Goal: Task Accomplishment & Management: Manage account settings

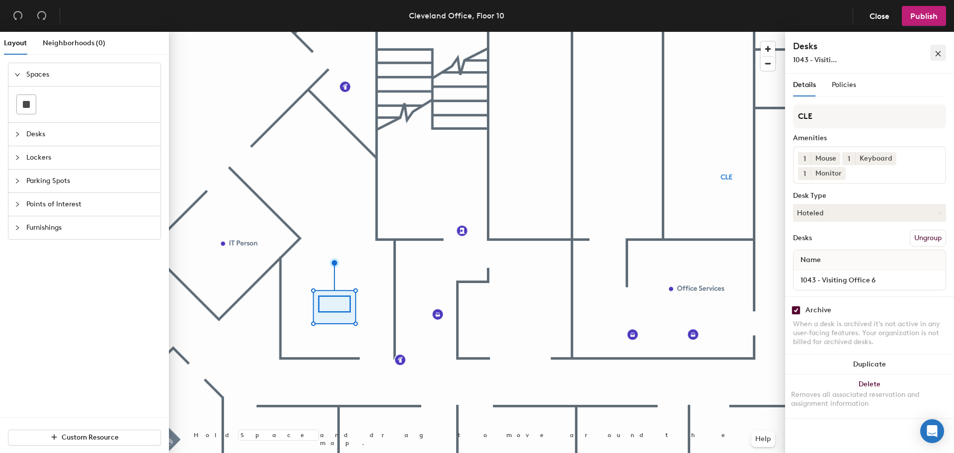
click at [941, 54] on icon "close" at bounding box center [938, 53] width 7 height 7
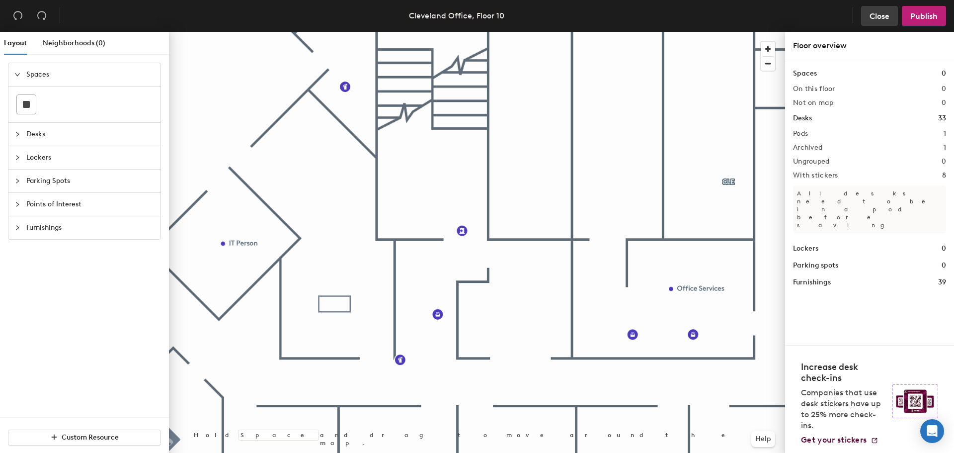
click at [886, 20] on span "Close" at bounding box center [880, 15] width 20 height 9
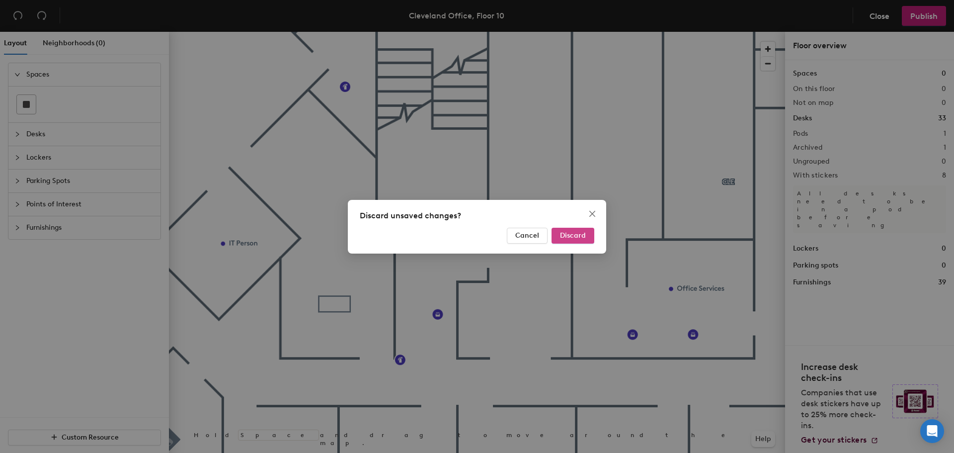
click at [556, 233] on button "Discard" at bounding box center [573, 236] width 43 height 16
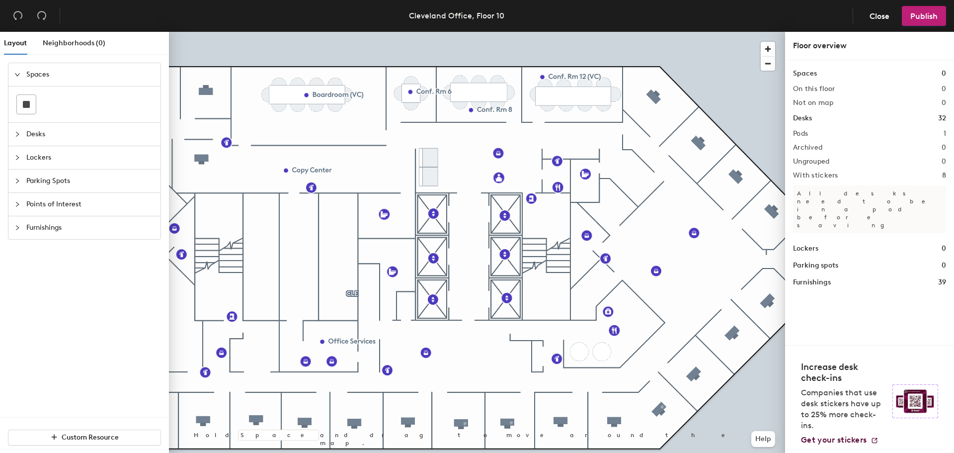
click at [61, 139] on span "Desks" at bounding box center [90, 134] width 128 height 23
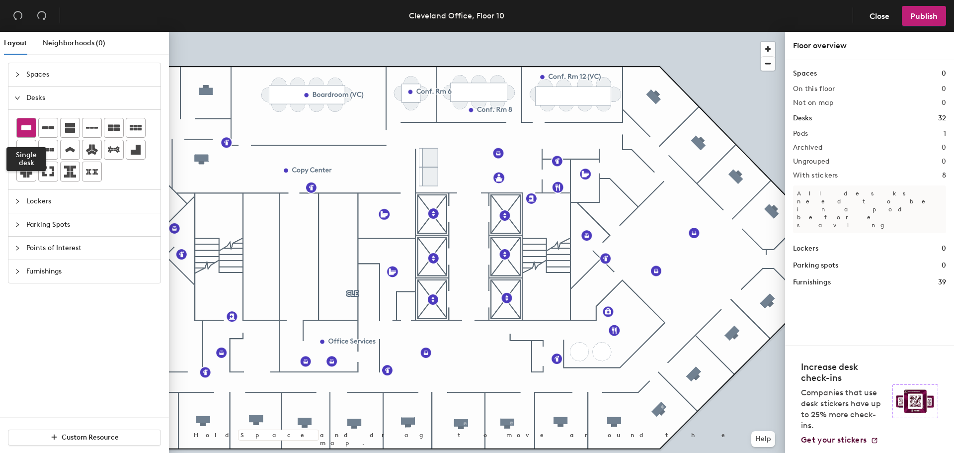
click at [32, 130] on div at bounding box center [26, 127] width 19 height 19
click at [831, 320] on div "Spaces 0 On this floor 0 Not on map 0 Desks 32 Pods 1 Archived 0 Ungrouped 0 Wi…" at bounding box center [869, 202] width 169 height 285
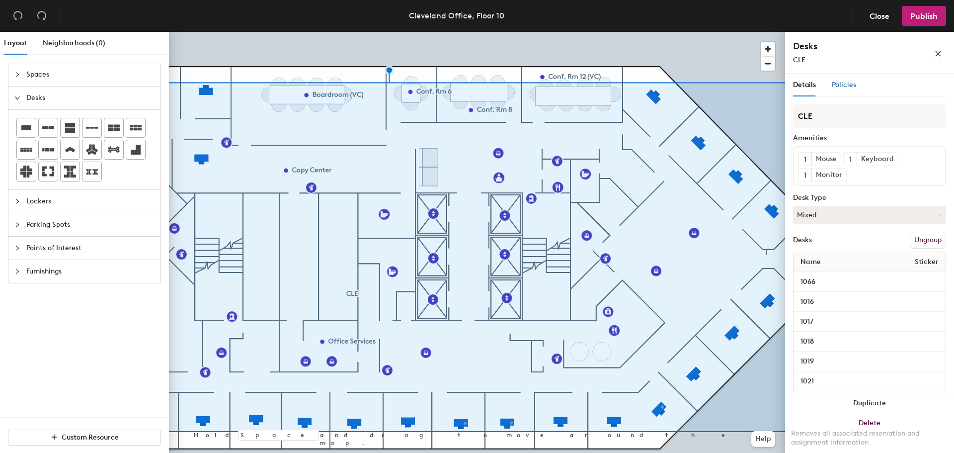
click at [855, 87] on span "Policies" at bounding box center [844, 85] width 24 height 8
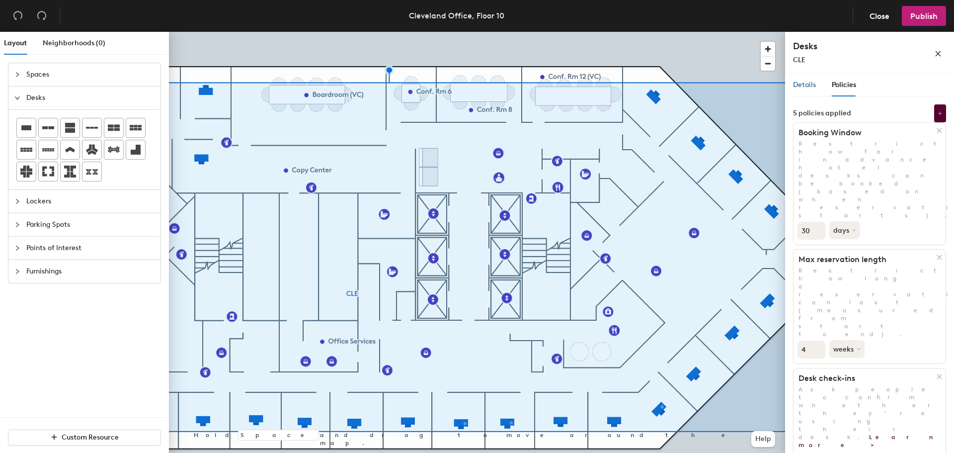
click at [800, 84] on span "Details" at bounding box center [804, 85] width 23 height 8
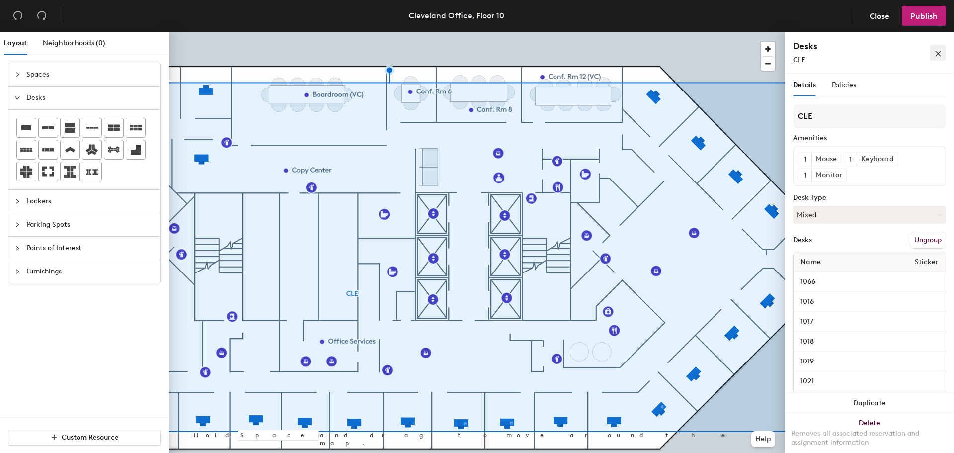
click at [942, 55] on button "button" at bounding box center [938, 53] width 16 height 16
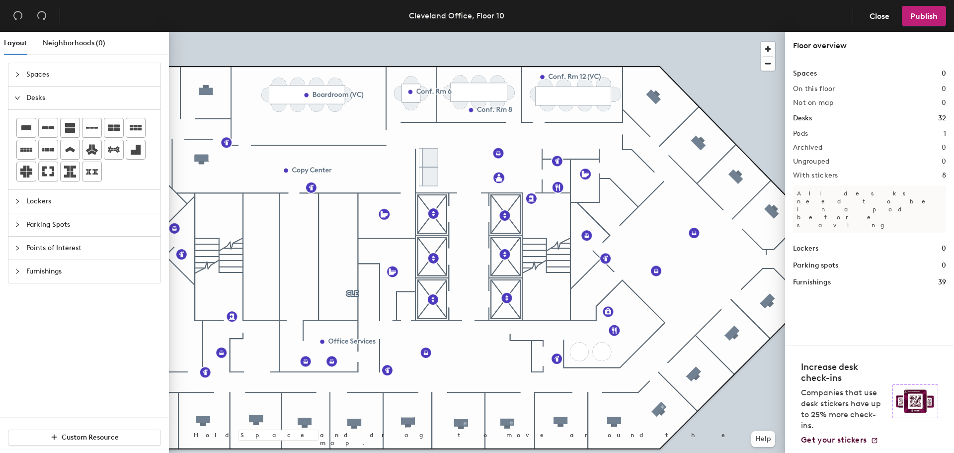
click at [806, 137] on h2 "Pods" at bounding box center [800, 134] width 15 height 8
click at [806, 133] on h2 "Pods" at bounding box center [800, 134] width 15 height 8
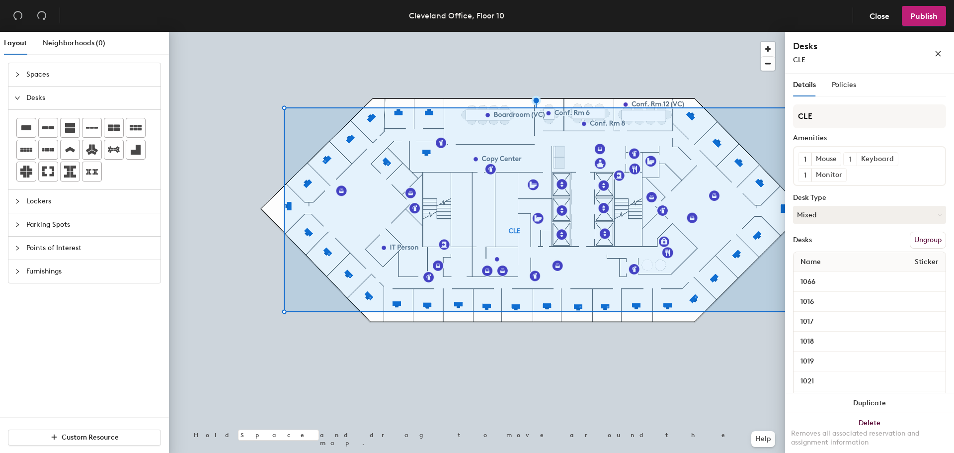
click at [918, 248] on button "Ungroup" at bounding box center [928, 240] width 36 height 17
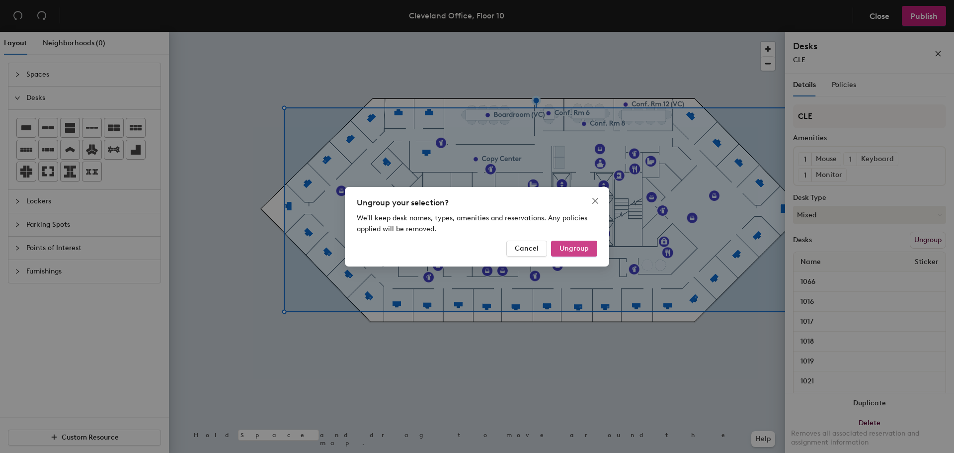
click at [572, 253] on button "Ungroup" at bounding box center [574, 249] width 46 height 16
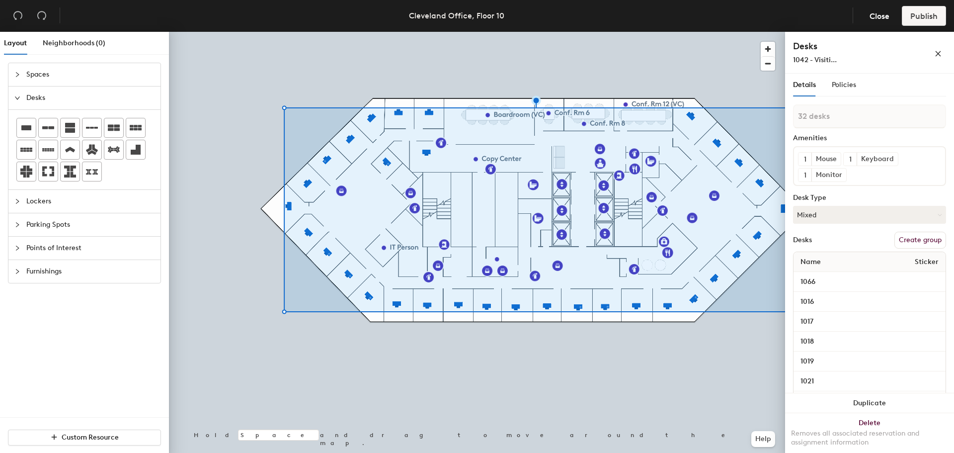
click at [726, 32] on div at bounding box center [477, 32] width 616 height 0
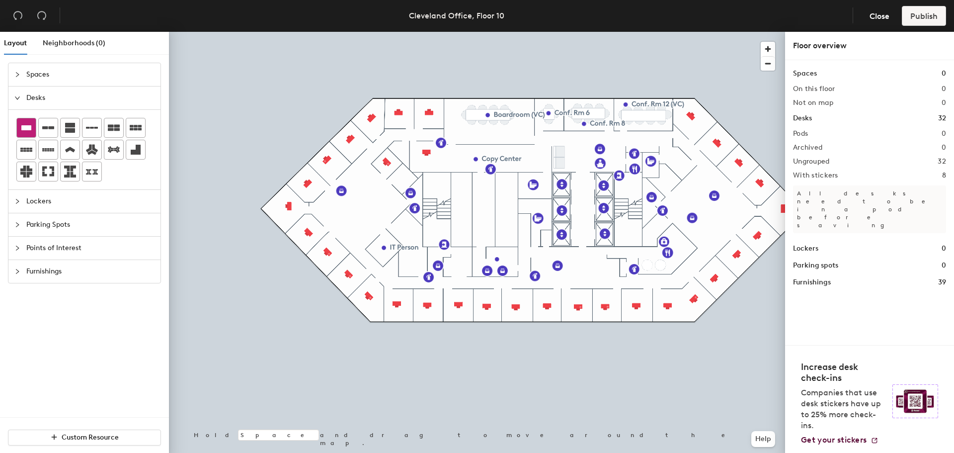
click at [27, 136] on div at bounding box center [26, 127] width 19 height 19
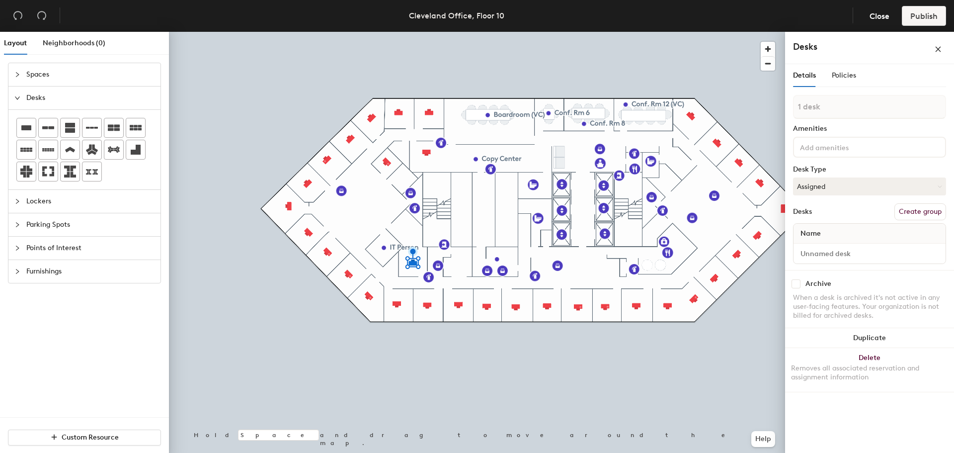
click at [825, 151] on input at bounding box center [842, 147] width 89 height 12
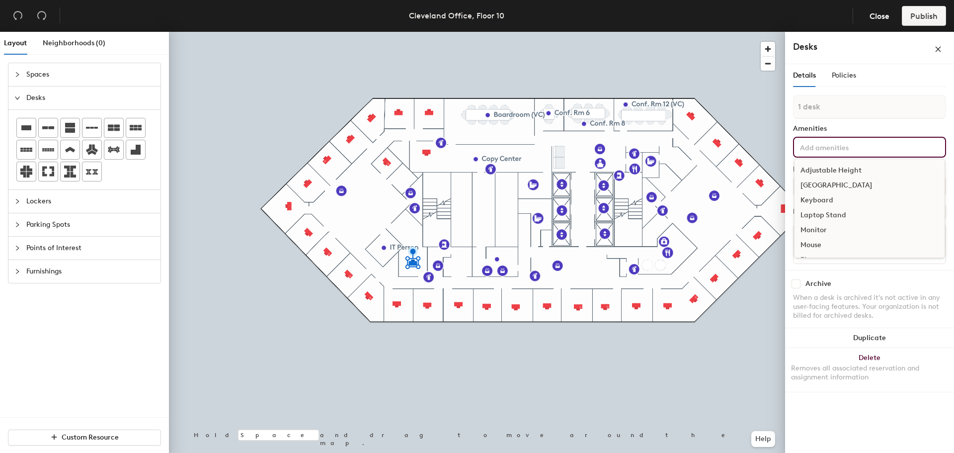
click at [840, 188] on div "Docking Station" at bounding box center [870, 185] width 150 height 15
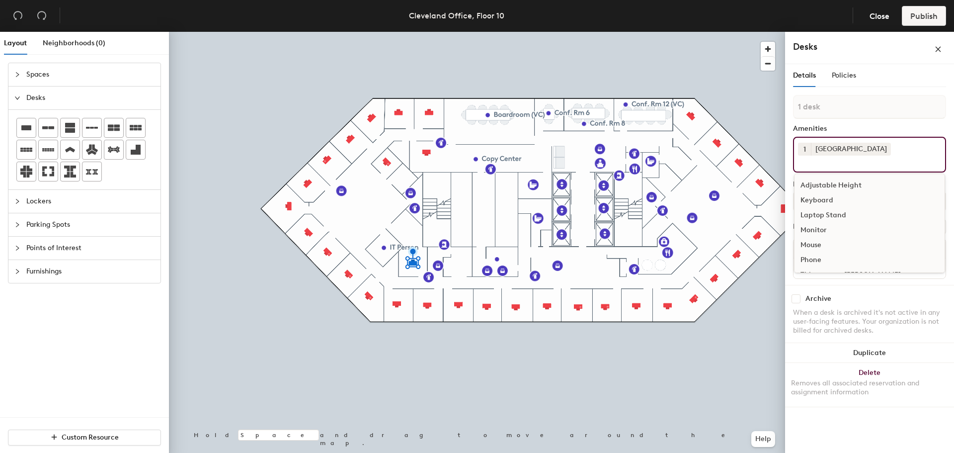
click at [831, 200] on div "Keyboard" at bounding box center [870, 200] width 150 height 15
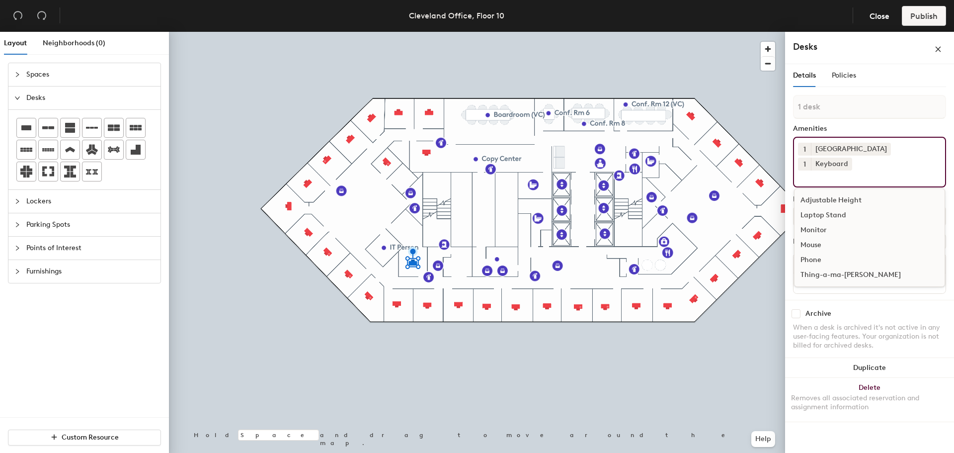
click at [831, 223] on div "Monitor" at bounding box center [870, 230] width 150 height 15
click at [854, 163] on button "1" at bounding box center [860, 164] width 13 height 13
click at [854, 172] on div "2" at bounding box center [860, 176] width 13 height 13
click at [820, 223] on div "Mouse" at bounding box center [870, 230] width 150 height 15
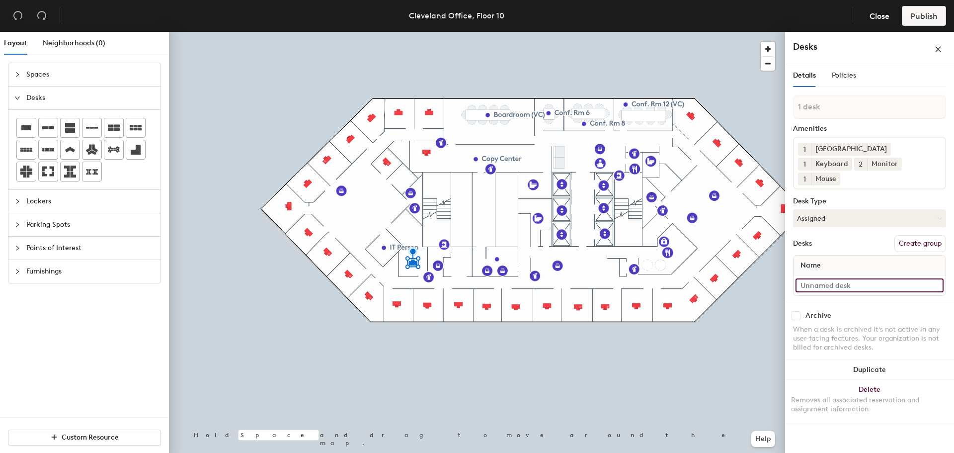
click at [835, 280] on input at bounding box center [870, 285] width 148 height 14
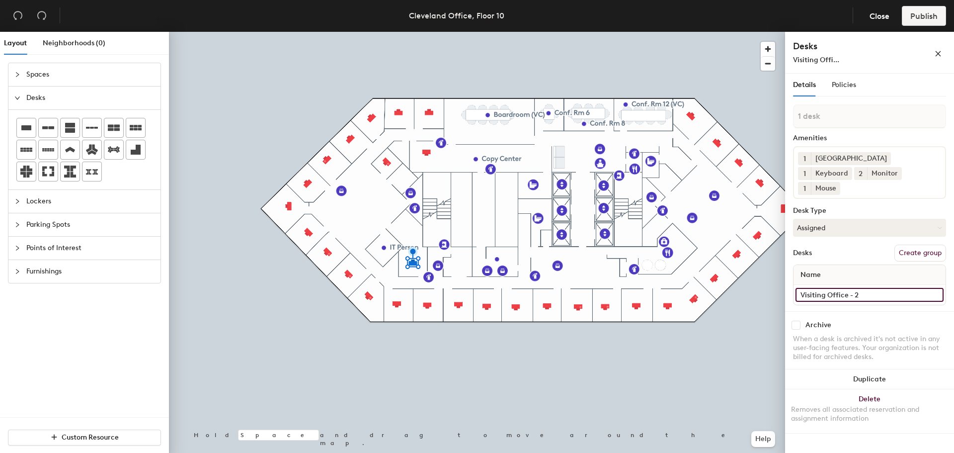
type input "Visiting Office - 2"
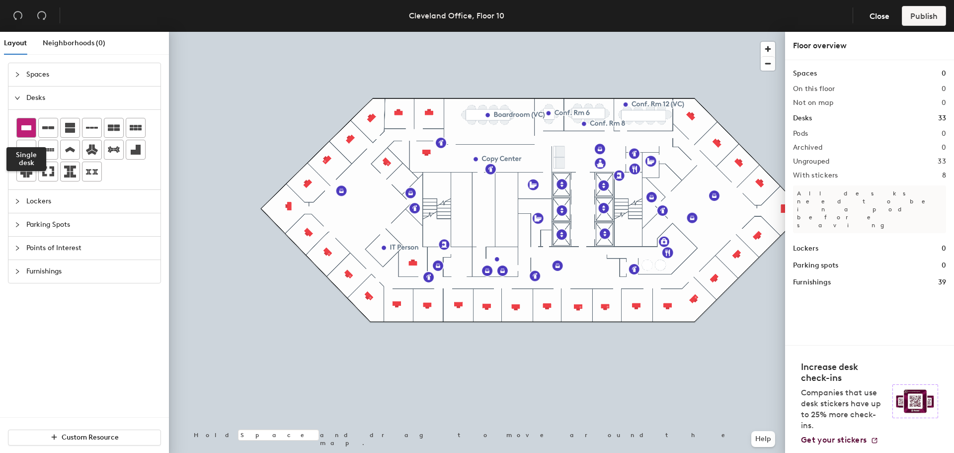
click at [34, 129] on div at bounding box center [26, 127] width 19 height 19
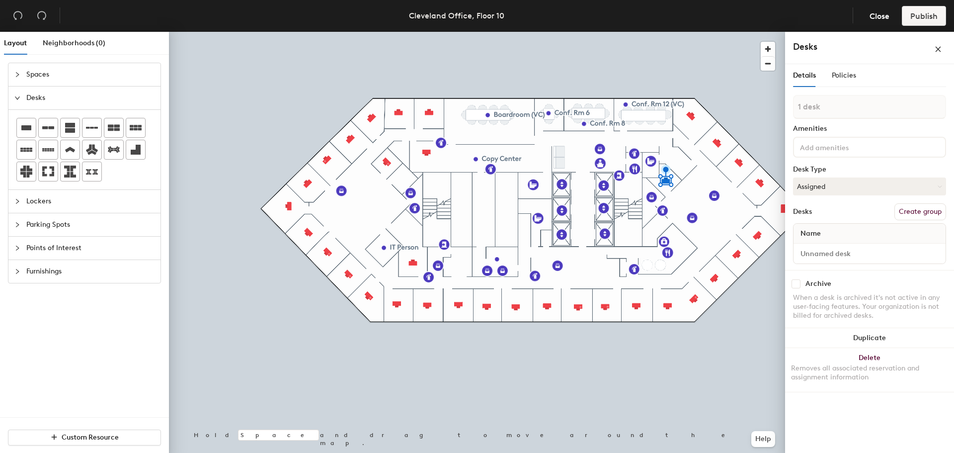
click at [831, 155] on div at bounding box center [869, 147] width 153 height 21
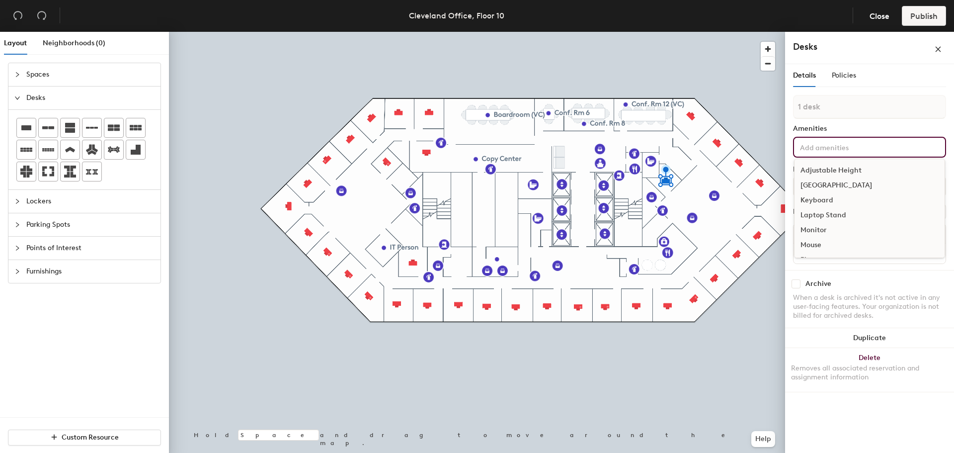
click at [825, 183] on div "Docking Station" at bounding box center [870, 185] width 150 height 15
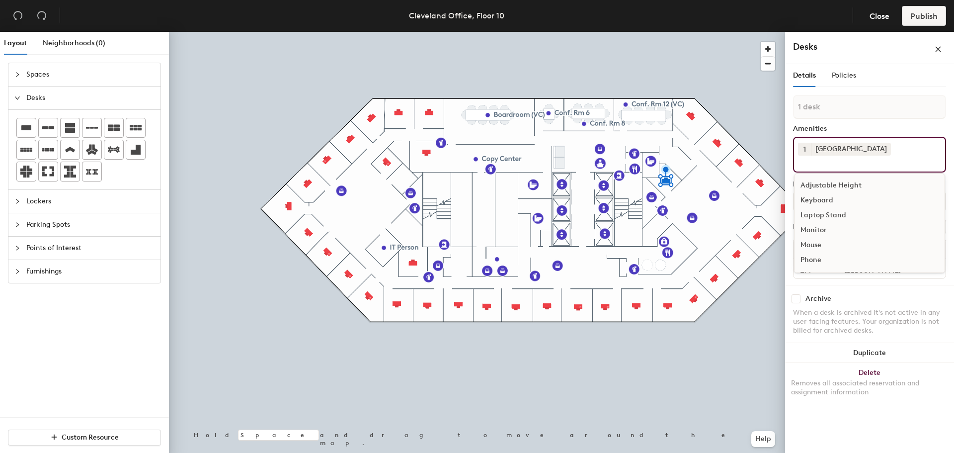
click at [825, 198] on div "Keyboard" at bounding box center [870, 200] width 150 height 15
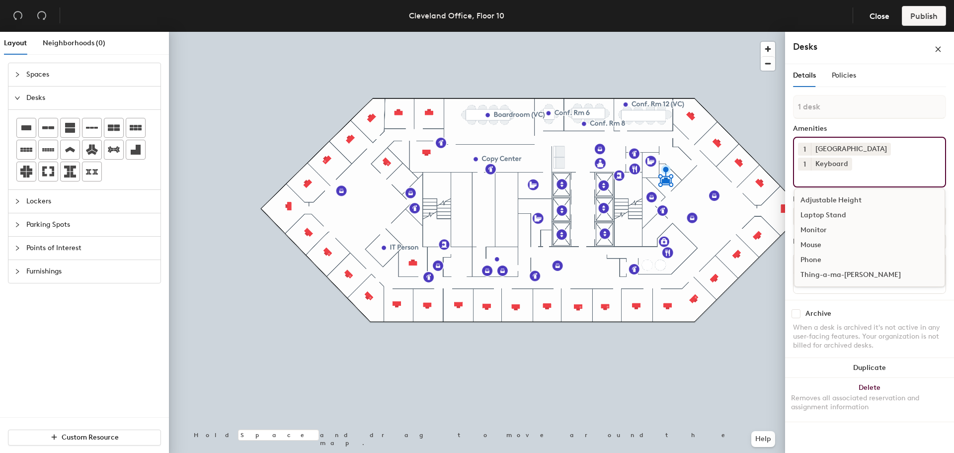
click at [826, 223] on div "Monitor" at bounding box center [870, 230] width 150 height 15
click at [854, 164] on button "1" at bounding box center [860, 164] width 13 height 13
click at [854, 181] on div "2" at bounding box center [860, 176] width 13 height 13
click at [829, 193] on div "Adjustable Height" at bounding box center [870, 200] width 150 height 15
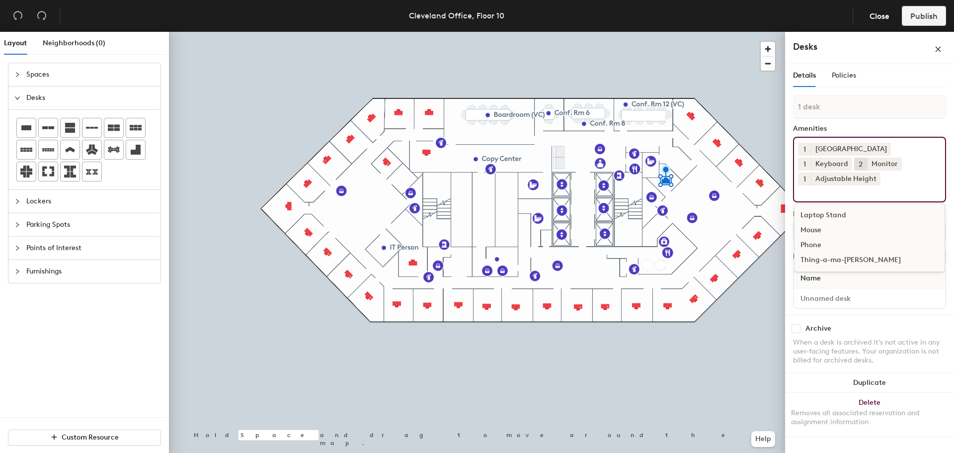
click at [814, 223] on div "Mouse" at bounding box center [870, 230] width 150 height 15
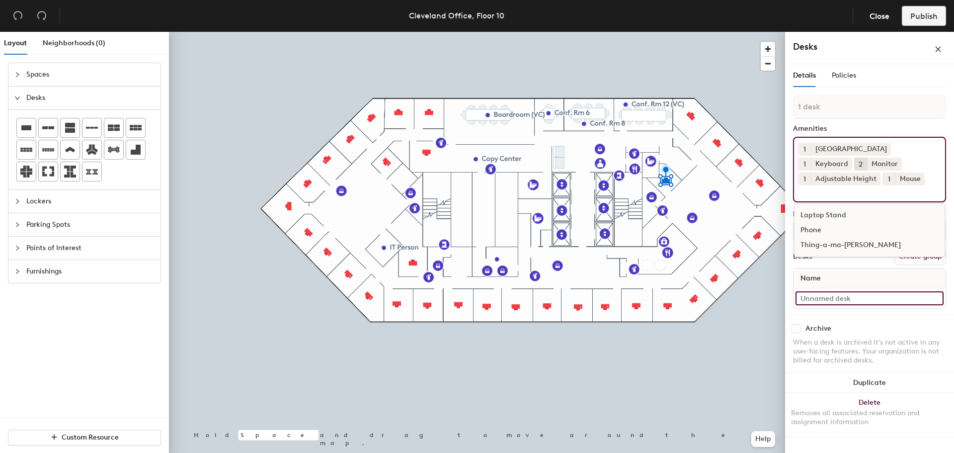
click at [818, 291] on input at bounding box center [870, 298] width 148 height 14
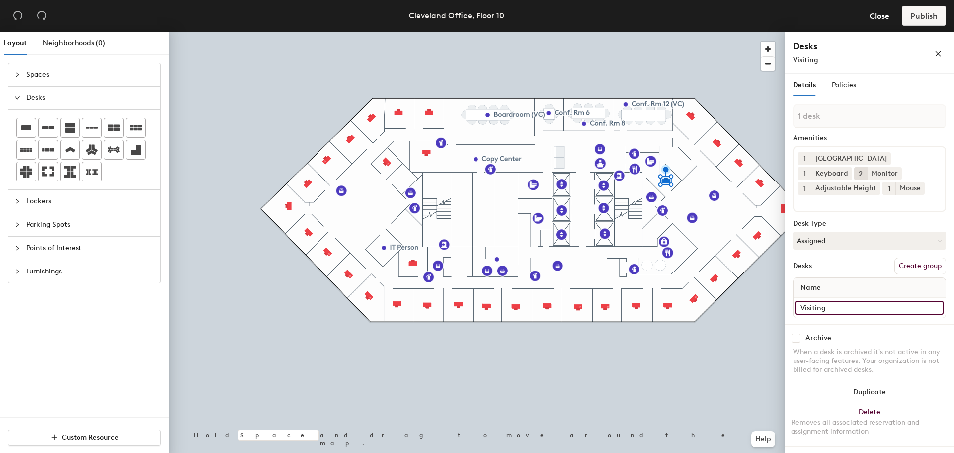
click at [834, 301] on input "Visiting" at bounding box center [870, 308] width 148 height 14
click at [837, 301] on input "Visiting" at bounding box center [870, 308] width 148 height 14
type input "V"
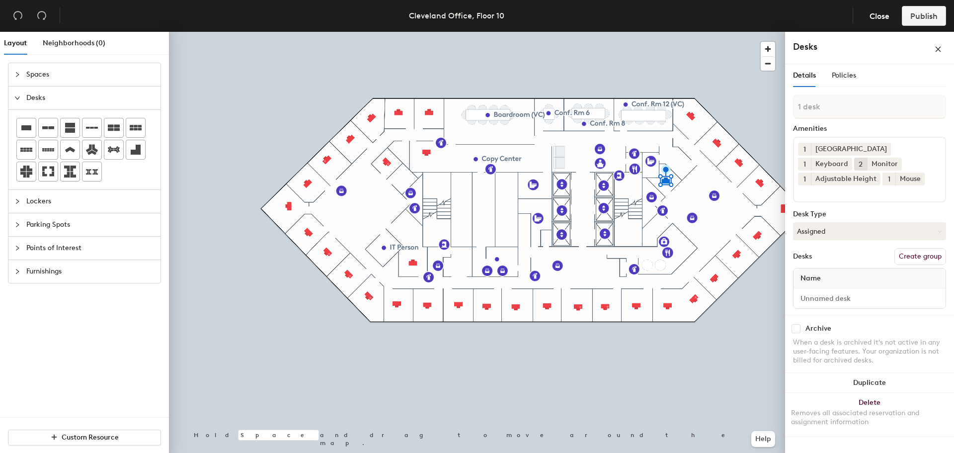
click at [841, 248] on div "Desks Create group" at bounding box center [869, 256] width 153 height 17
click at [870, 291] on input at bounding box center [870, 298] width 148 height 14
type input "2"
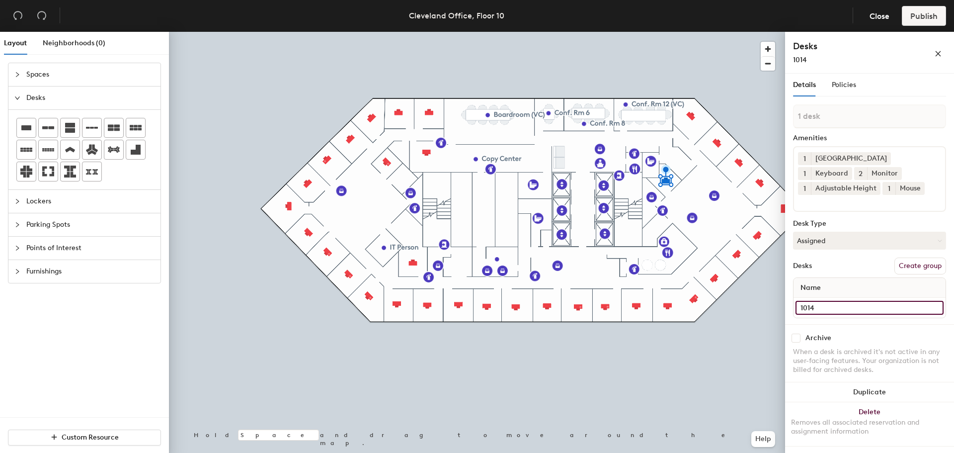
type input "1014"
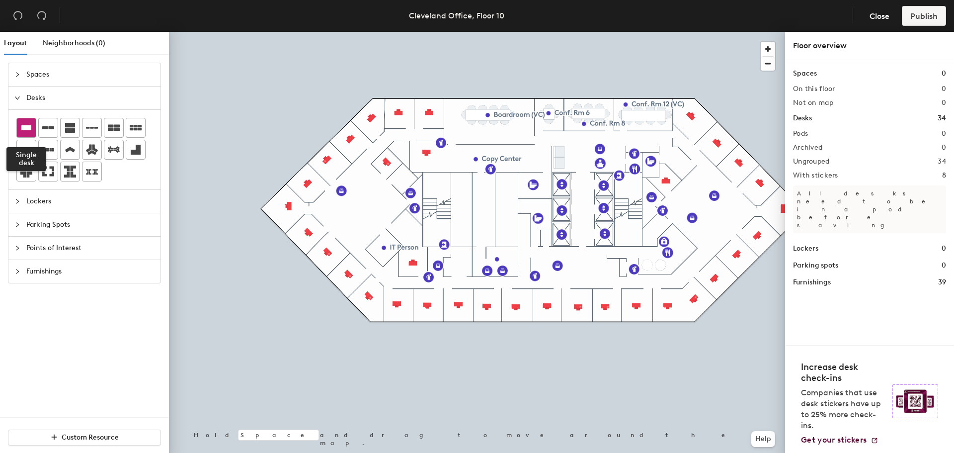
click at [29, 133] on icon at bounding box center [26, 128] width 12 height 12
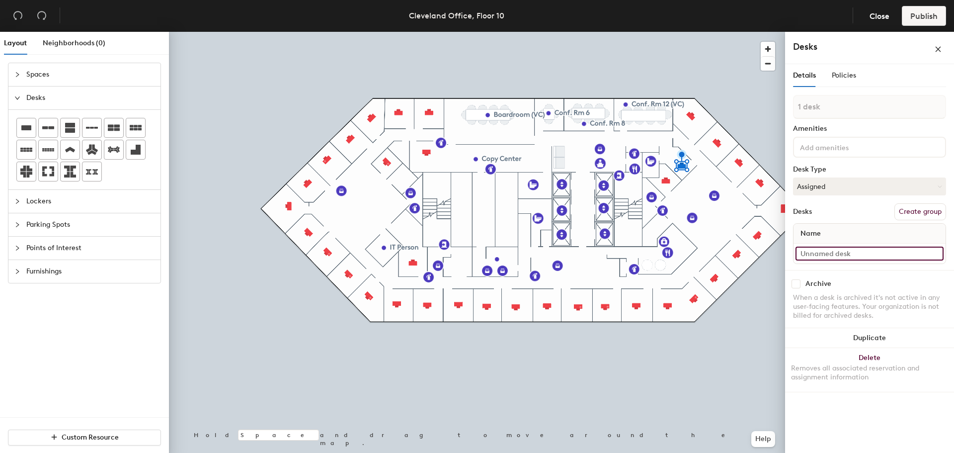
click at [831, 257] on input at bounding box center [870, 253] width 148 height 14
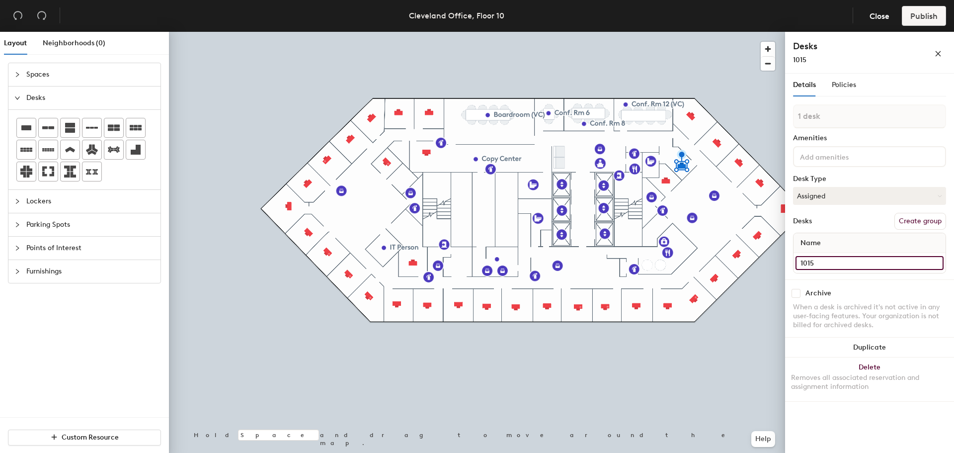
type input "1015"
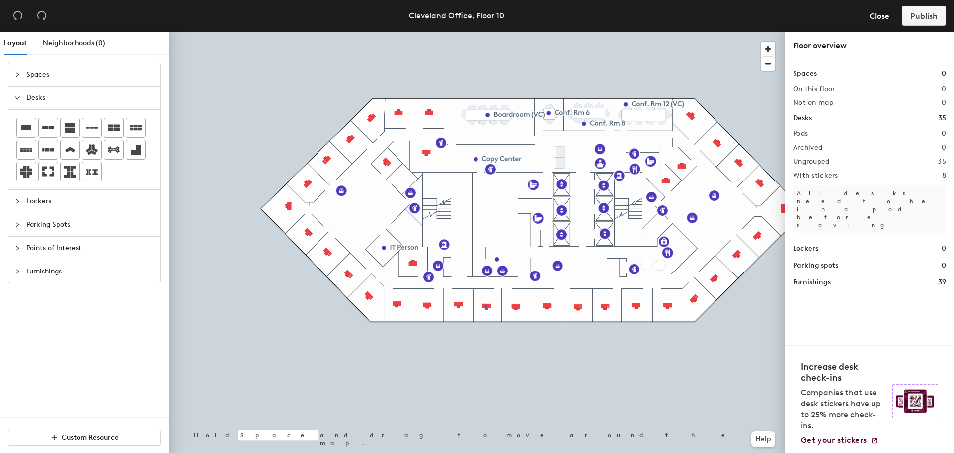
click at [485, 32] on div at bounding box center [477, 32] width 616 height 0
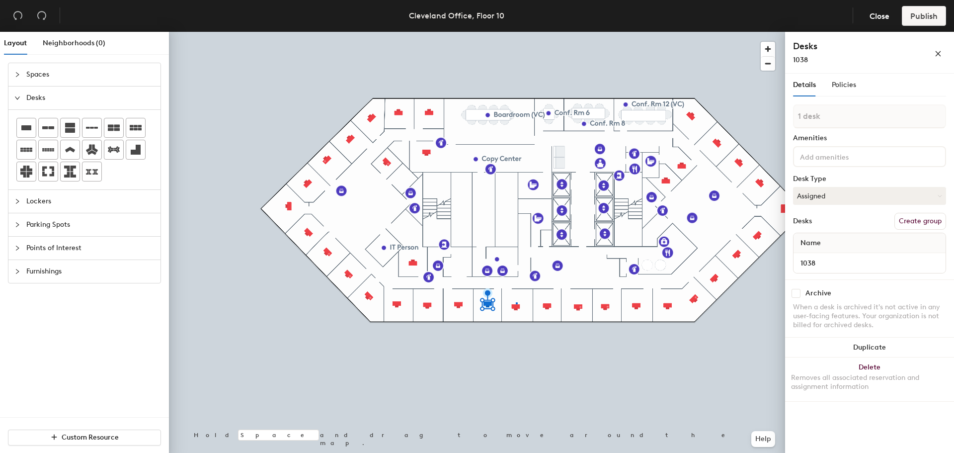
click at [516, 32] on div at bounding box center [477, 32] width 616 height 0
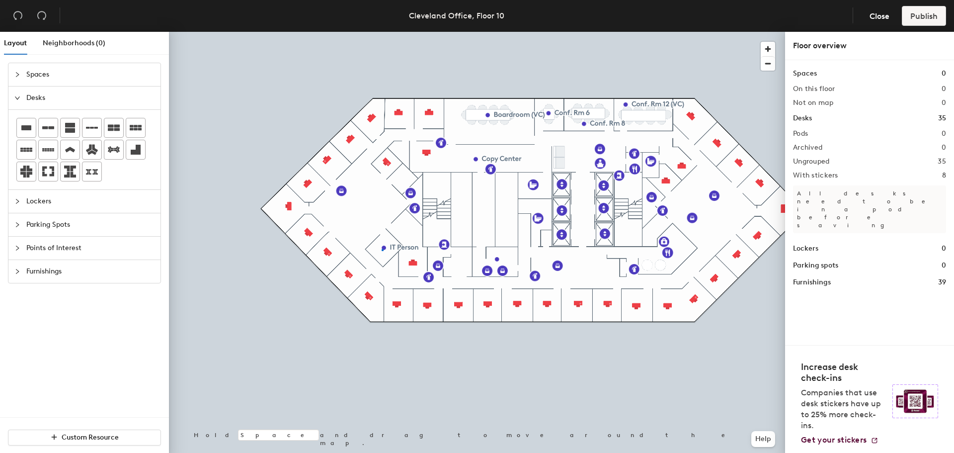
drag, startPoint x: 515, startPoint y: 307, endPoint x: 167, endPoint y: 216, distance: 359.7
click at [382, 32] on div at bounding box center [477, 32] width 616 height 0
click at [393, 266] on span "Edit" at bounding box center [387, 270] width 26 height 17
click at [417, 246] on input "IT Person" at bounding box center [409, 248] width 40 height 14
click at [426, 250] on input "IT Person" at bounding box center [409, 248] width 40 height 14
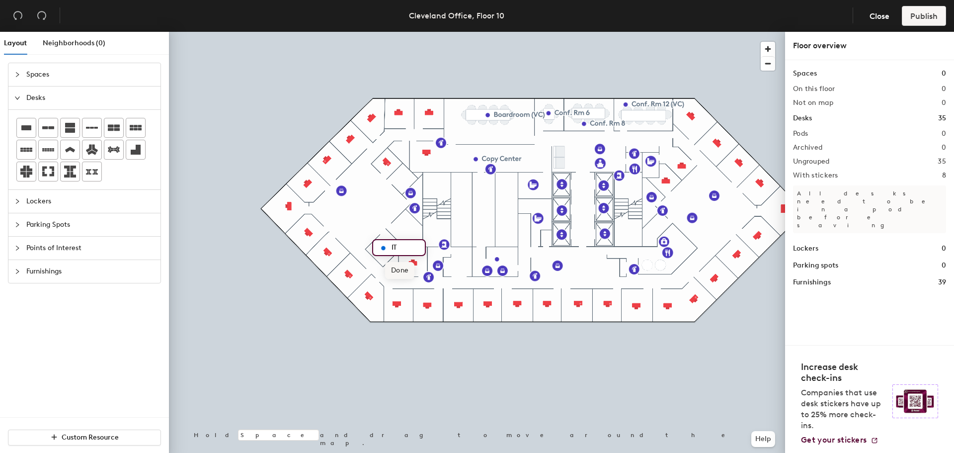
type input "IT"
click at [405, 269] on span "Done" at bounding box center [399, 270] width 29 height 17
click at [486, 32] on div at bounding box center [477, 32] width 616 height 0
click at [542, 32] on div at bounding box center [477, 32] width 616 height 0
click at [462, 153] on span "Edit" at bounding box center [458, 155] width 26 height 17
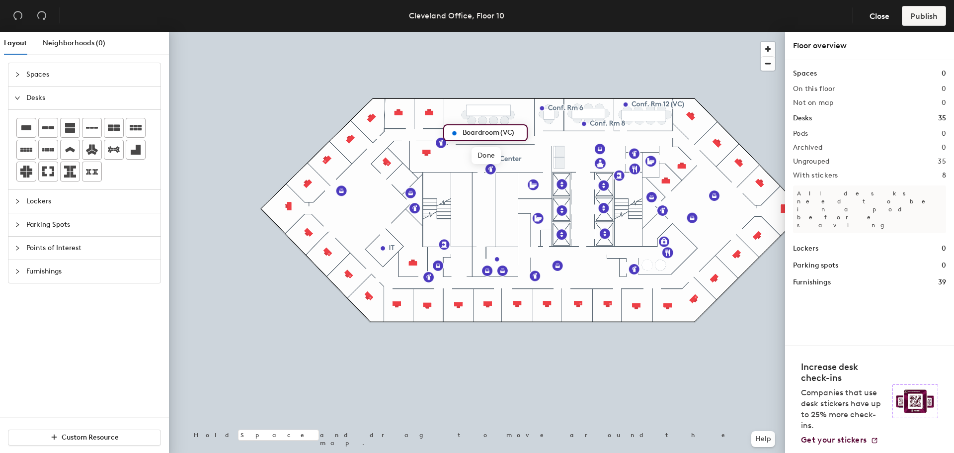
click at [511, 131] on input "Boardroom (VC)" at bounding box center [491, 133] width 63 height 14
click at [512, 131] on input "Boardroom (VC)" at bounding box center [491, 133] width 63 height 14
type input "Boardroom (VC)"
click at [478, 154] on span "Done" at bounding box center [486, 155] width 29 height 17
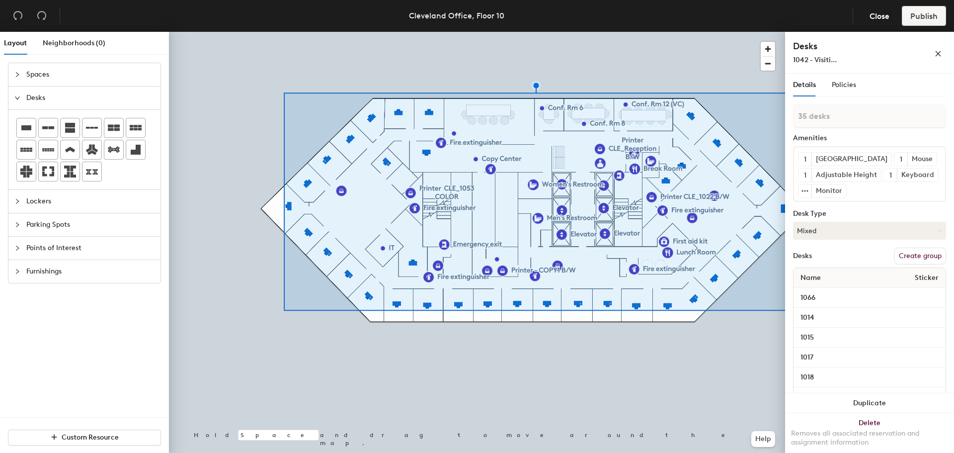
click at [905, 264] on button "Create group" at bounding box center [920, 255] width 52 height 17
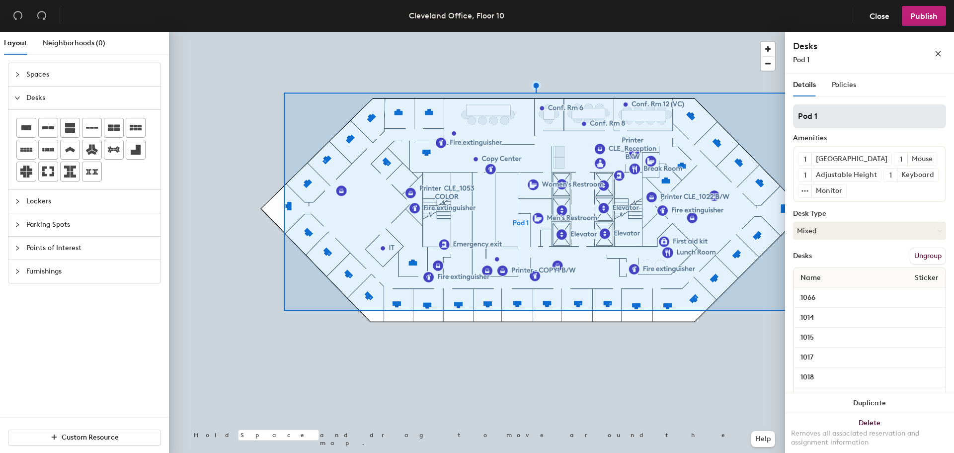
click at [727, 119] on div "Layout Neighborhoods (0) Spaces Desks Lockers Parking Spots Points of Interest …" at bounding box center [477, 244] width 954 height 425
type input "T"
type input "10th Floor Group"
click at [925, 22] on button "Publish" at bounding box center [924, 16] width 44 height 20
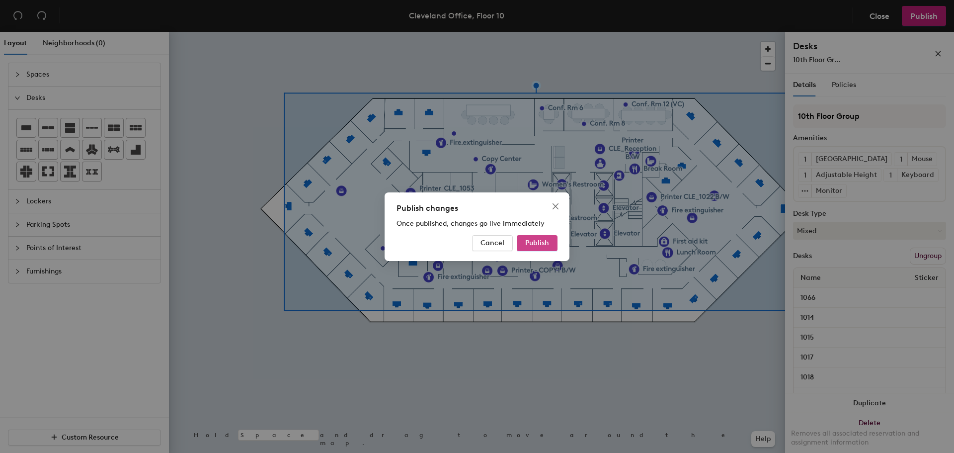
click at [542, 240] on span "Publish" at bounding box center [537, 243] width 24 height 8
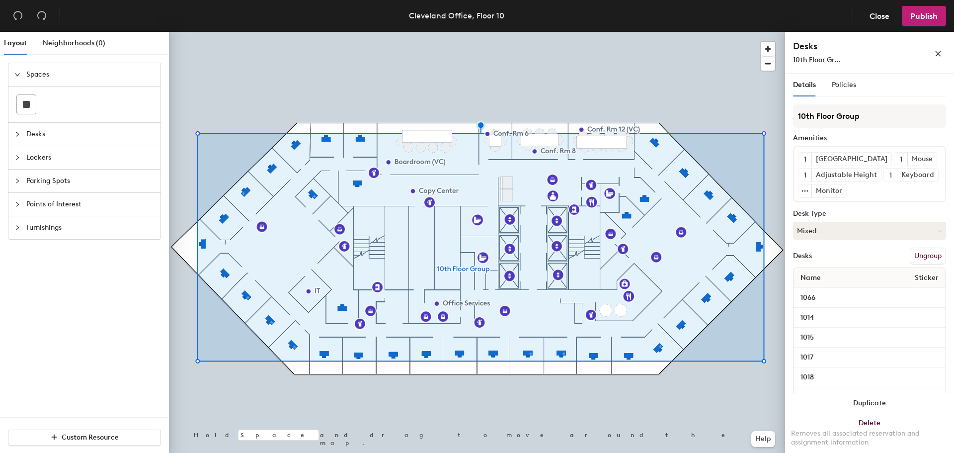
click at [923, 264] on button "Ungroup" at bounding box center [928, 255] width 36 height 17
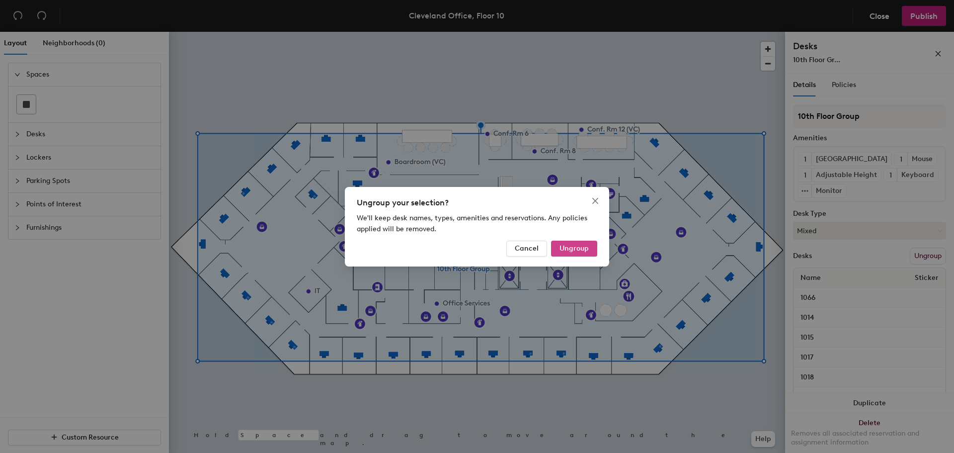
click at [577, 247] on span "Ungroup" at bounding box center [574, 248] width 29 height 8
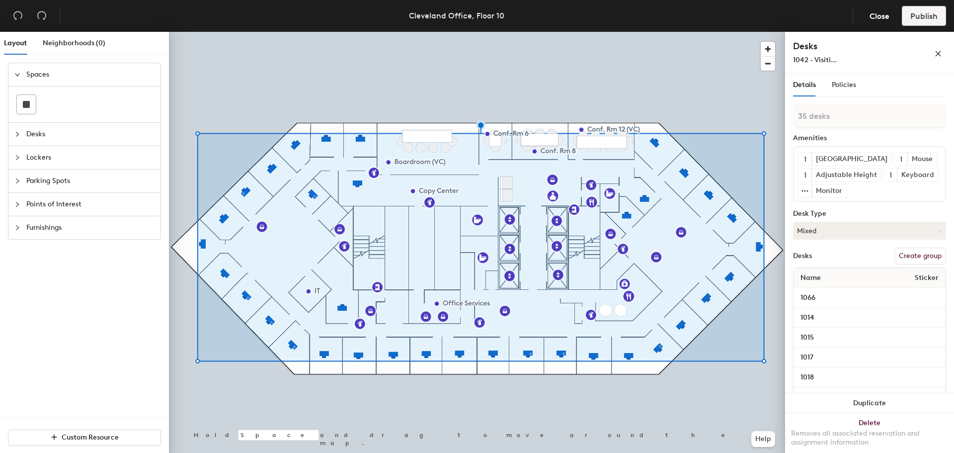
type input "1 desk"
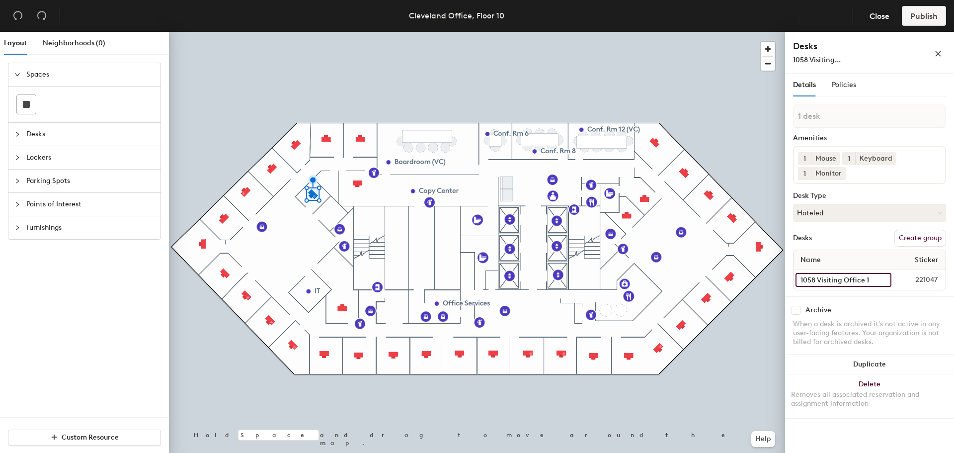
click at [880, 278] on input "1058 Visiting Office 1" at bounding box center [844, 280] width 96 height 14
click at [870, 276] on input "1058 Visiting Office 1" at bounding box center [844, 280] width 96 height 14
click at [817, 280] on input "1058 Visiting Office 1" at bounding box center [844, 280] width 96 height 14
click at [827, 279] on input "1058 Visiting Office 1" at bounding box center [844, 280] width 96 height 14
click at [819, 283] on input "1058 Visiting Office 1" at bounding box center [844, 280] width 96 height 14
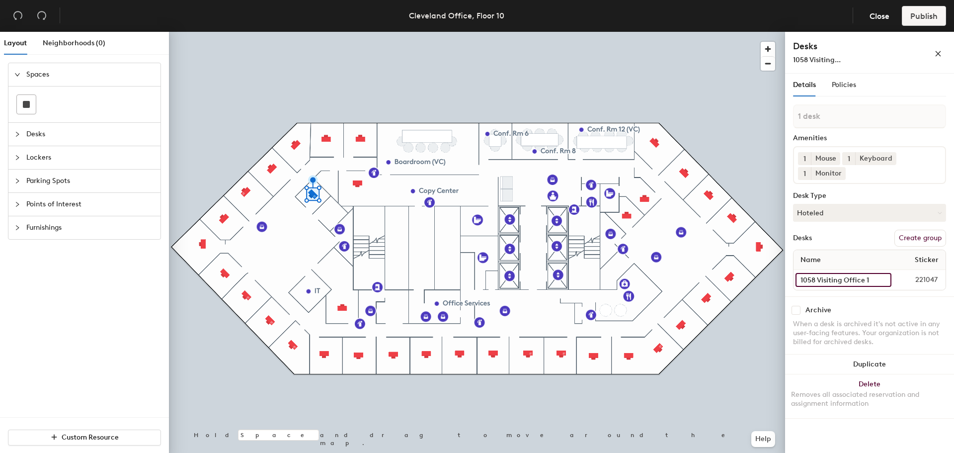
click at [817, 283] on input "1058 Visiting Office 1" at bounding box center [844, 280] width 96 height 14
click at [871, 280] on input "1058 - Visiting Office 1" at bounding box center [844, 280] width 96 height 14
click at [883, 280] on input "1058 - Visiting Office 1" at bounding box center [844, 280] width 96 height 14
click at [872, 279] on input "1058 - Visiting Office 1" at bounding box center [844, 280] width 96 height 14
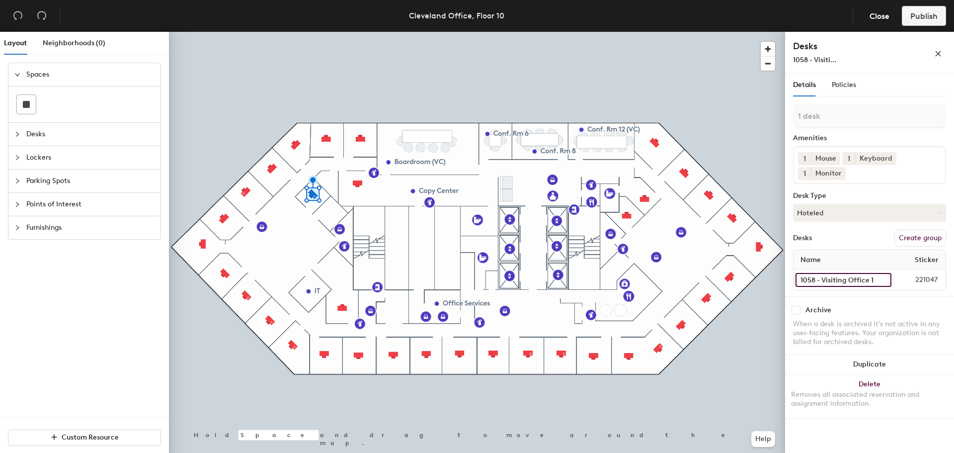
click at [872, 279] on input "1058 - Visiting Office 1" at bounding box center [844, 280] width 96 height 14
click at [870, 279] on input "1058 - Visiting Office 1" at bounding box center [844, 280] width 96 height 14
click at [872, 279] on input "1058 - Visiting Office 1" at bounding box center [844, 280] width 96 height 14
drag, startPoint x: 878, startPoint y: 279, endPoint x: 869, endPoint y: 280, distance: 9.0
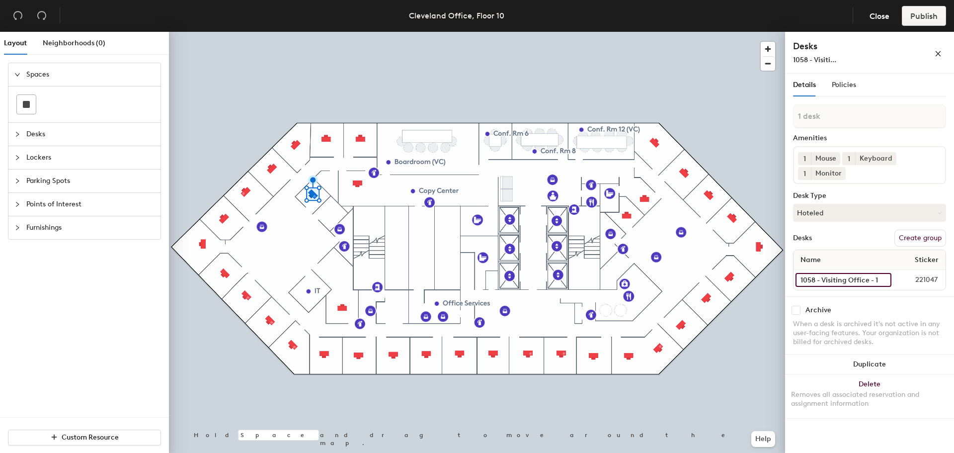
click at [869, 280] on input "1058 - Visiting Office - 1" at bounding box center [844, 280] width 96 height 14
click at [889, 282] on input "1058 - Visiting Office - 1" at bounding box center [844, 280] width 96 height 14
click at [887, 282] on input "1058 - Visiting Office - 1" at bounding box center [844, 280] width 96 height 14
type input "1058 - Visiting Office"
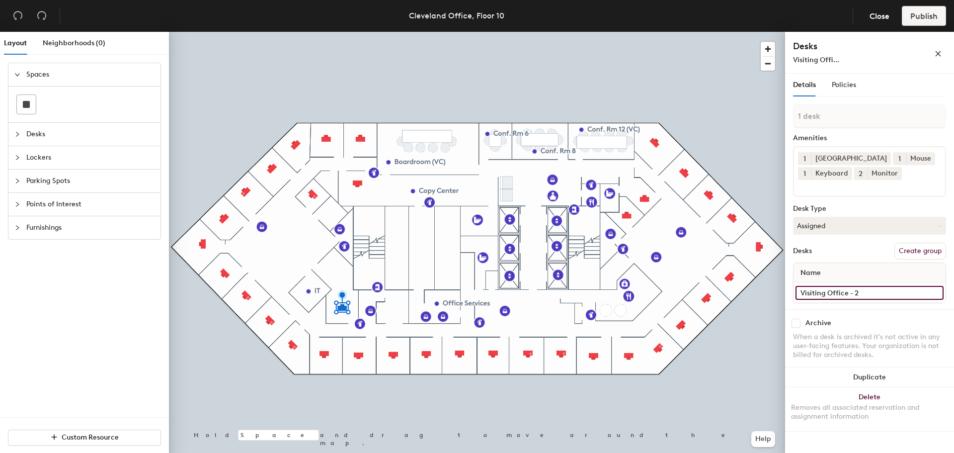
click at [887, 295] on input "Visiting Office - 2" at bounding box center [870, 293] width 148 height 14
type input "1043 - Visiting Office"
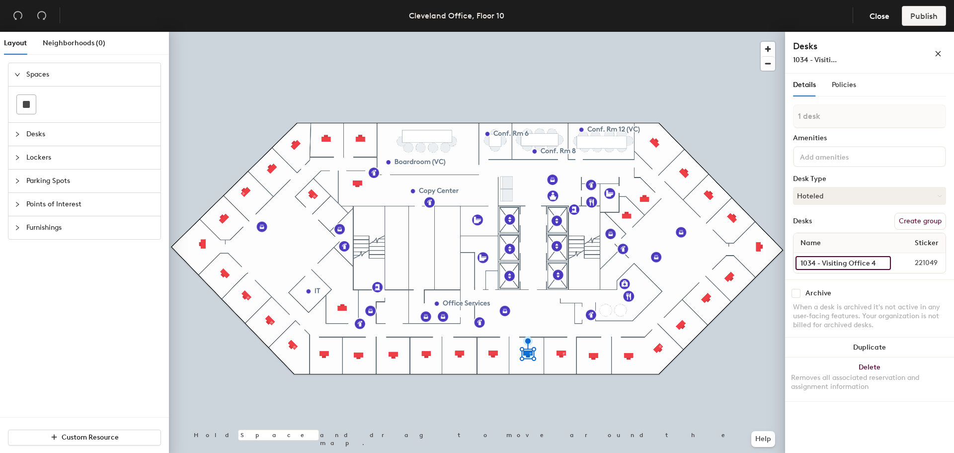
click at [880, 265] on input "1034 - Visiting Office 4" at bounding box center [843, 263] width 95 height 14
click at [882, 265] on input "1034 - Visiting Office 4" at bounding box center [843, 263] width 95 height 14
type input "1034 - Visiting Office"
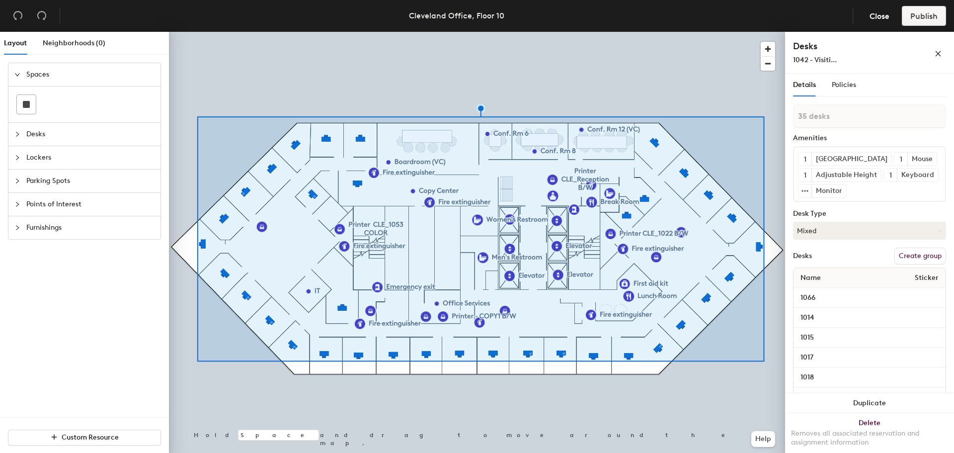
click at [924, 264] on button "Create group" at bounding box center [920, 255] width 52 height 17
type input "P"
type input "!"
type input "10th Floor - Group"
click at [915, 24] on button "Publish" at bounding box center [924, 16] width 44 height 20
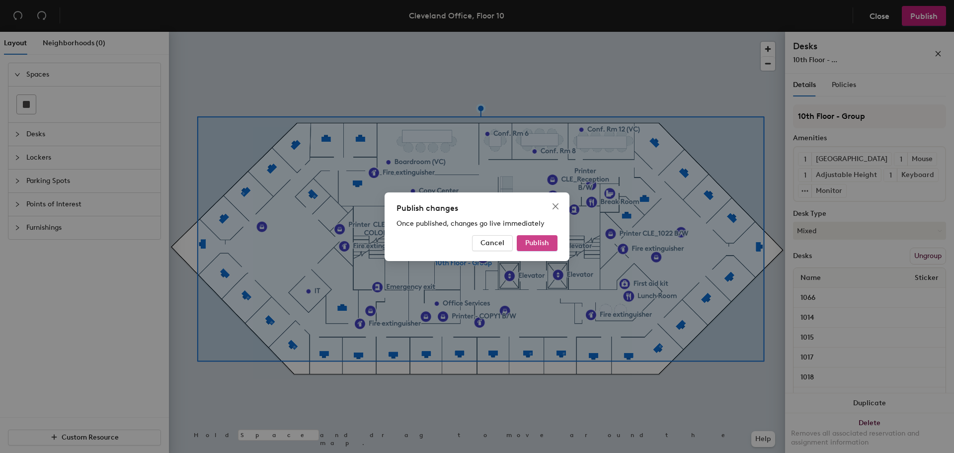
click at [544, 243] on span "Publish" at bounding box center [537, 243] width 24 height 8
